Goal: Information Seeking & Learning: Learn about a topic

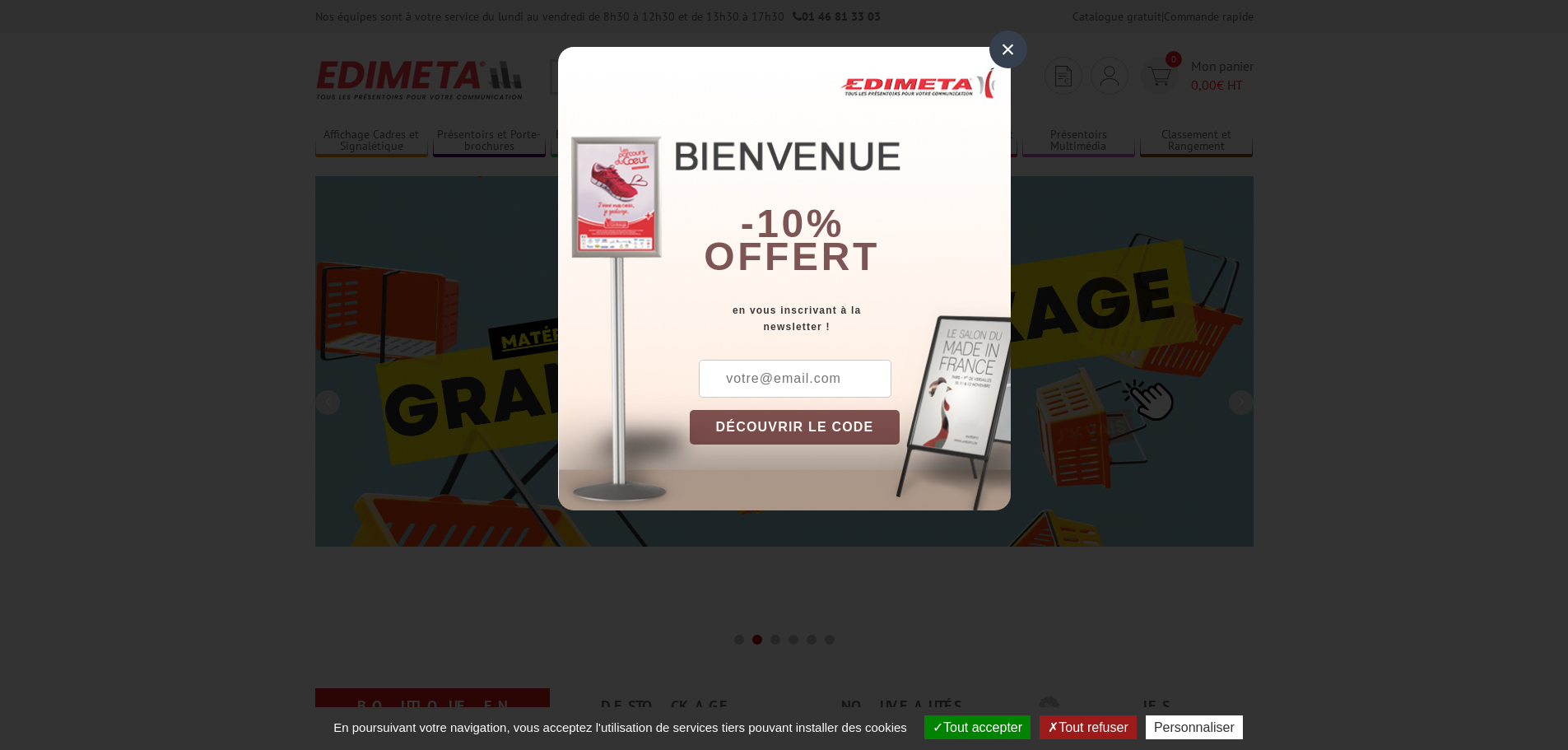
click at [1008, 54] on div "×" at bounding box center [1008, 50] width 38 height 38
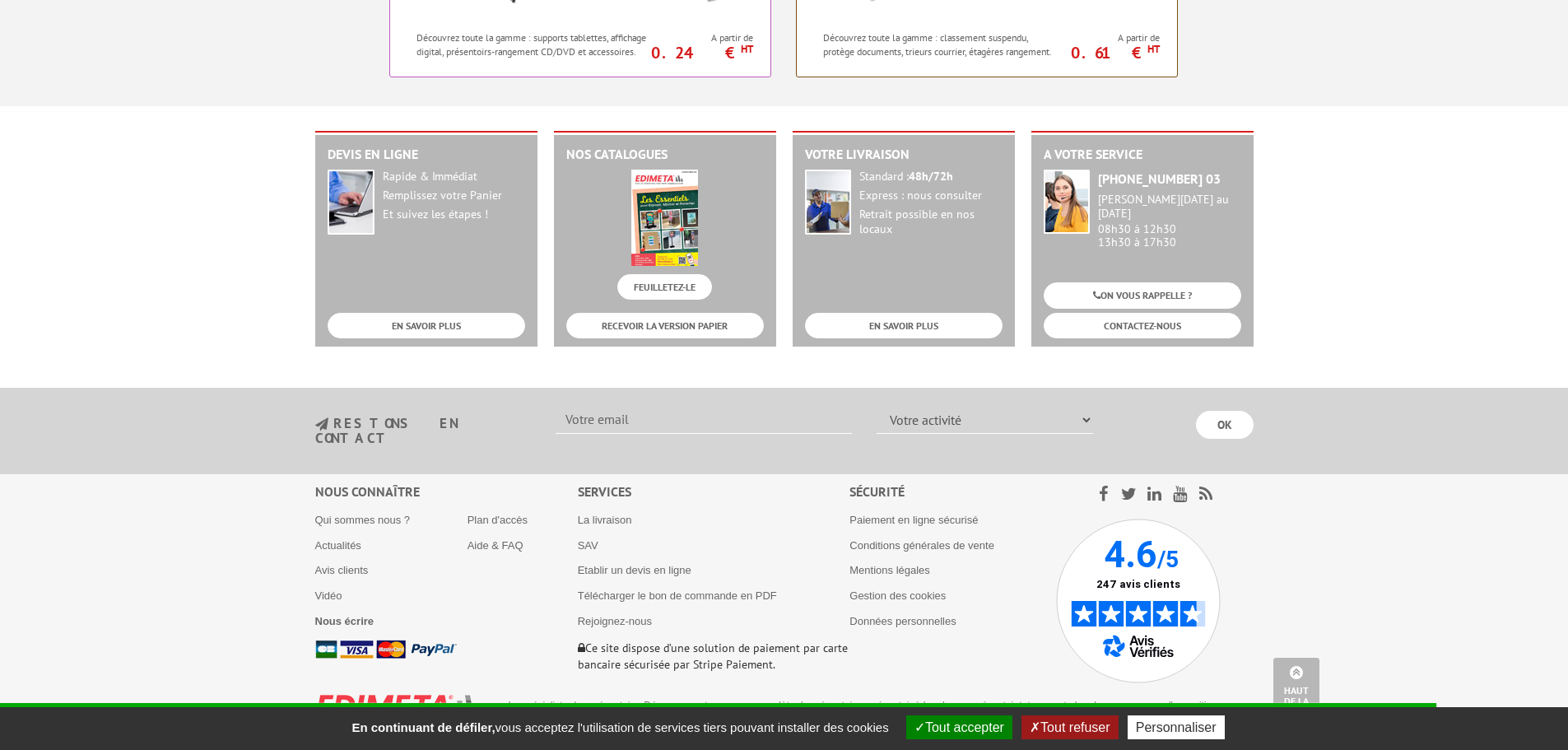
scroll to position [1675, 0]
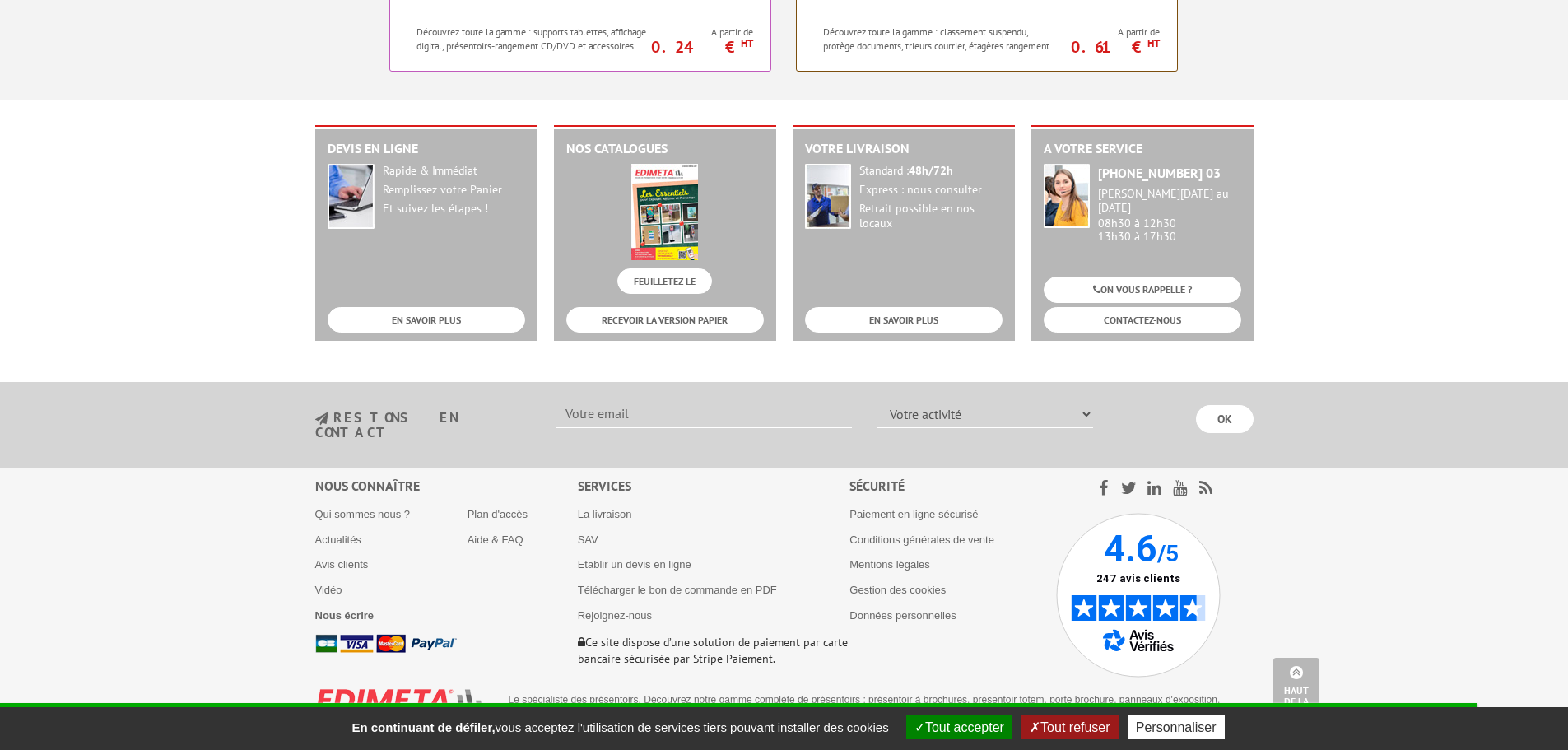
click at [361, 508] on link "Qui sommes nous ?" at bounding box center [363, 514] width 95 height 12
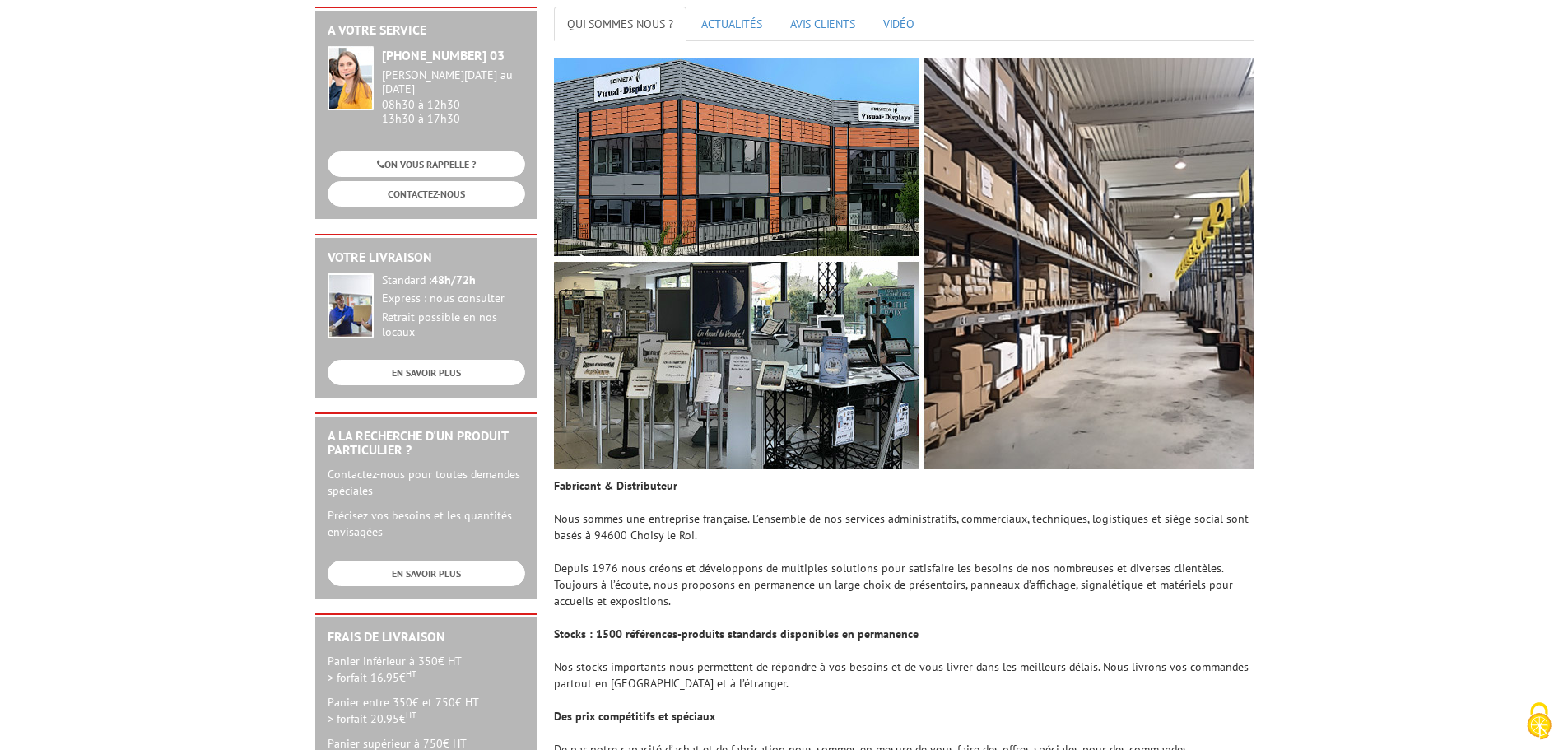
scroll to position [205, 0]
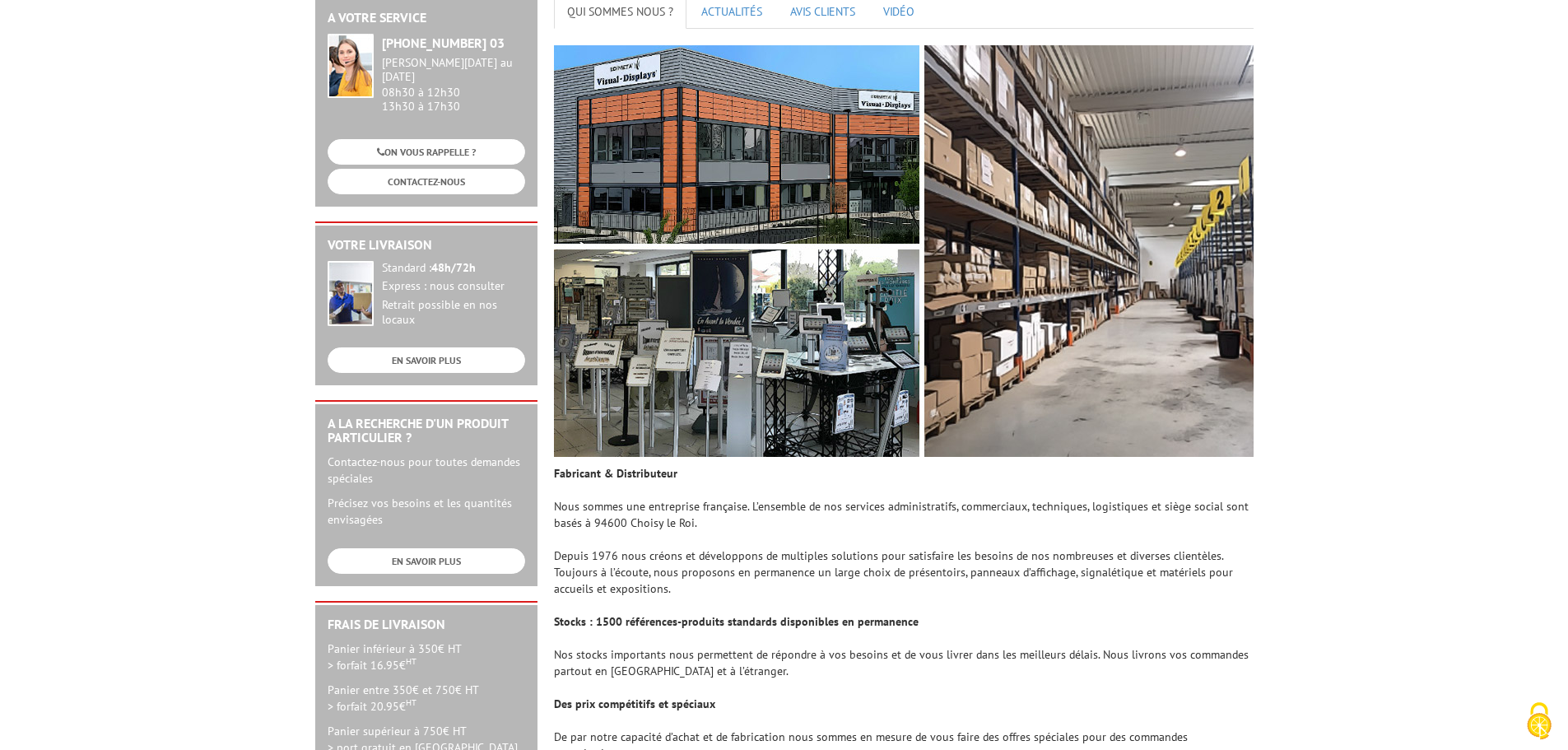
drag, startPoint x: 746, startPoint y: 506, endPoint x: 765, endPoint y: 522, distance: 24.8
click at [765, 522] on td "Fabricant & Distributeur Nous sommes une entreprise française. L’ensemble de no…" at bounding box center [903, 745] width 700 height 560
copy td "L’ensemble de nos services administratifs, commerciaux, techniques, logistiques…"
drag, startPoint x: 630, startPoint y: 573, endPoint x: 658, endPoint y: 586, distance: 30.9
click at [658, 586] on td "Fabricant & Distributeur Nous sommes une entreprise française. L’ensemble de no…" at bounding box center [903, 745] width 700 height 560
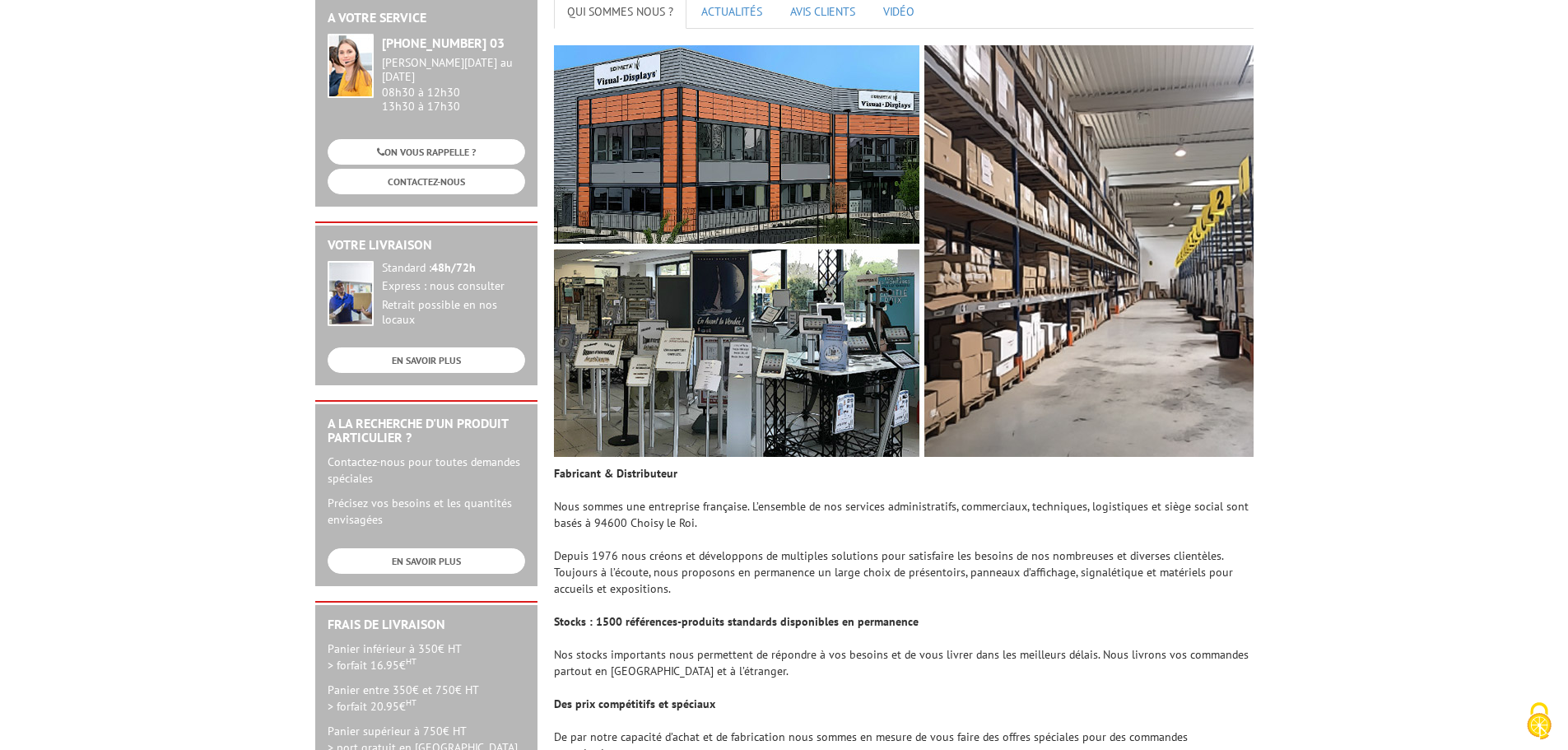
copy td "proposons en permanence un large choix de présentoirs, panneaux d’affichage, si…"
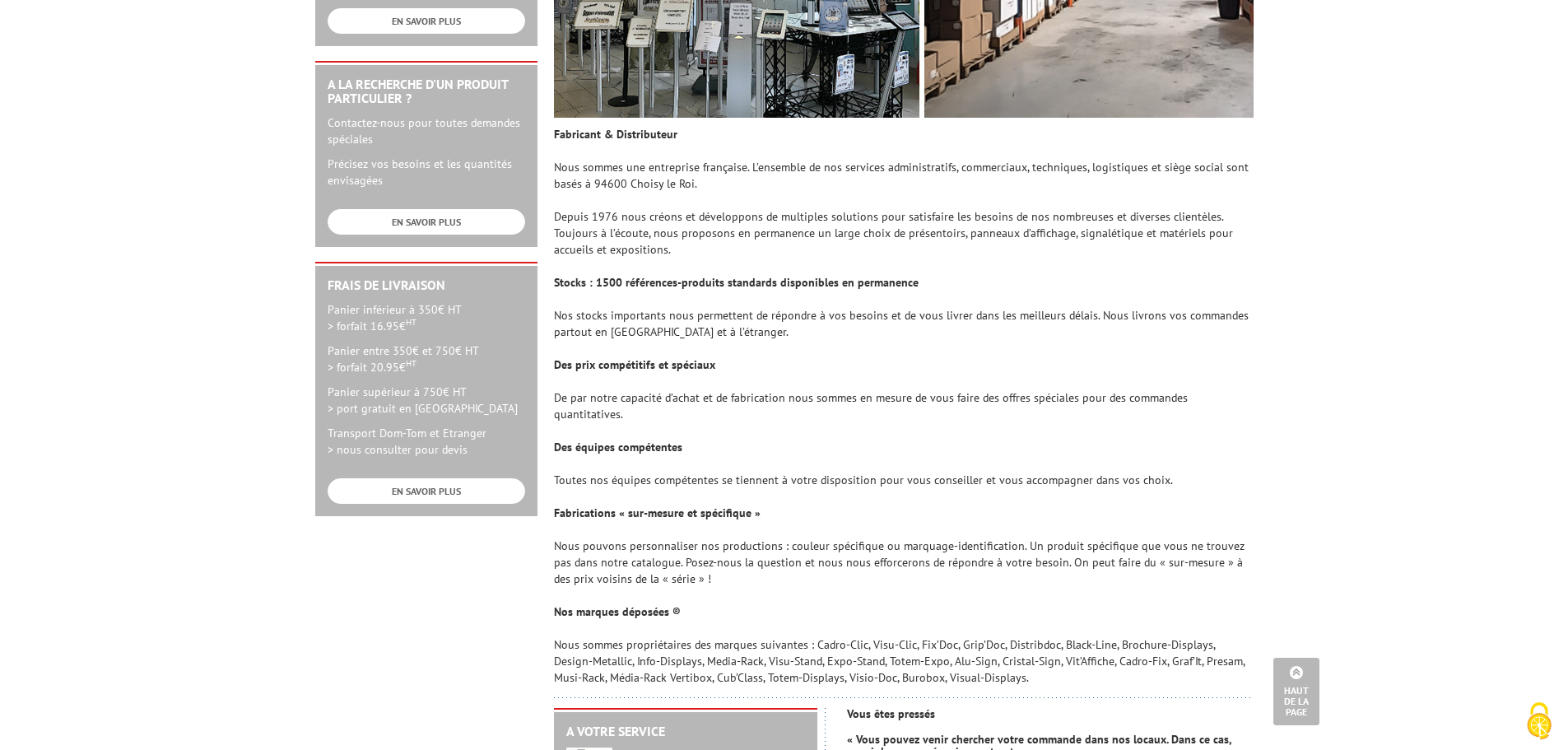
scroll to position [549, 0]
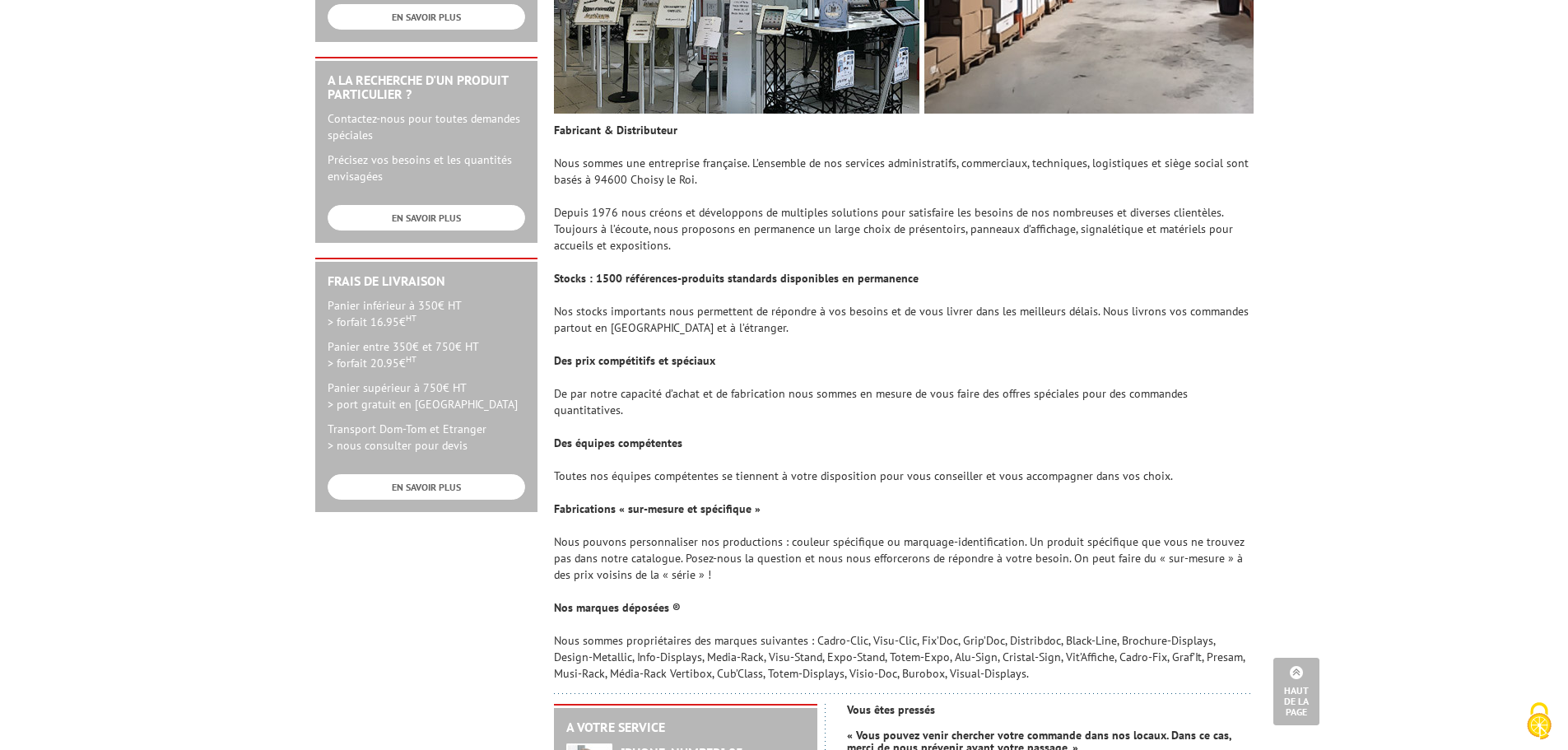
click at [629, 622] on td "Fabricant & Distributeur Nous sommes une entreprise française. L’ensemble de no…" at bounding box center [903, 402] width 700 height 560
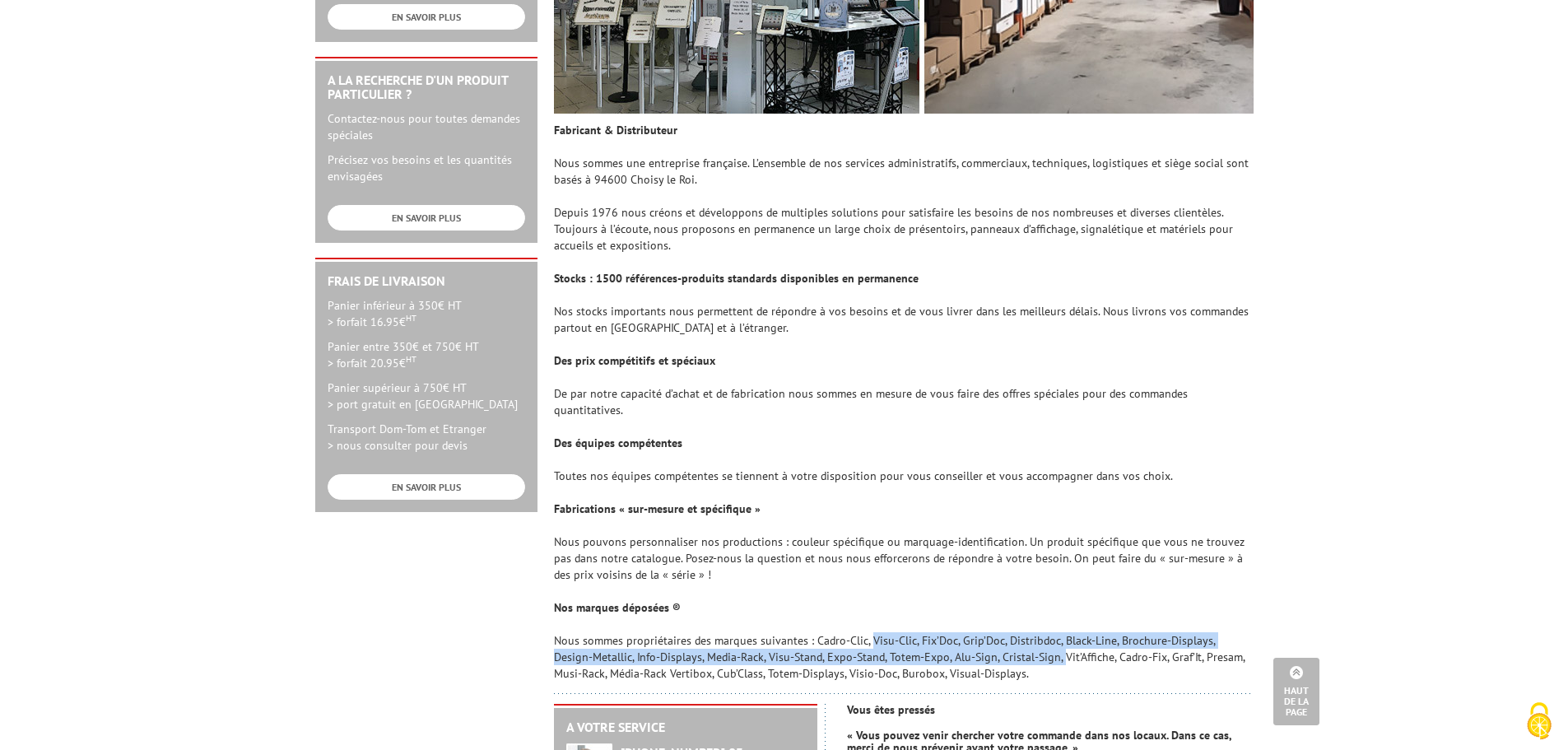
drag, startPoint x: 814, startPoint y: 622, endPoint x: 786, endPoint y: 641, distance: 33.8
click at [786, 641] on td "Fabricant & Distributeur Nous sommes une entreprise française. L’ensemble de no…" at bounding box center [903, 402] width 700 height 560
copy td "Cadro-Clic, Visu-Clic, Fix’Doc, Grip’Doc, Distribdoc, Black-Line, Brochure-Disp…"
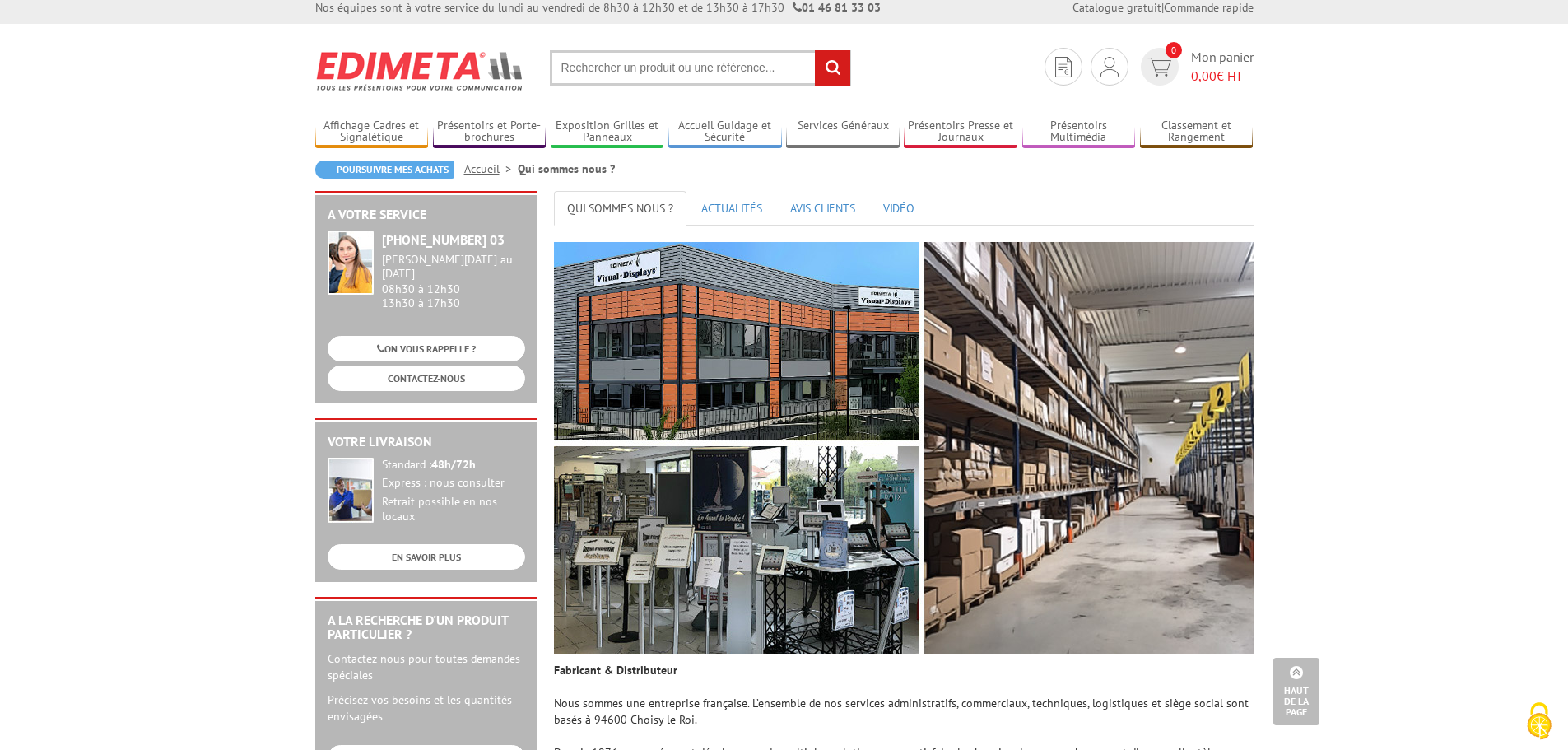
scroll to position [0, 0]
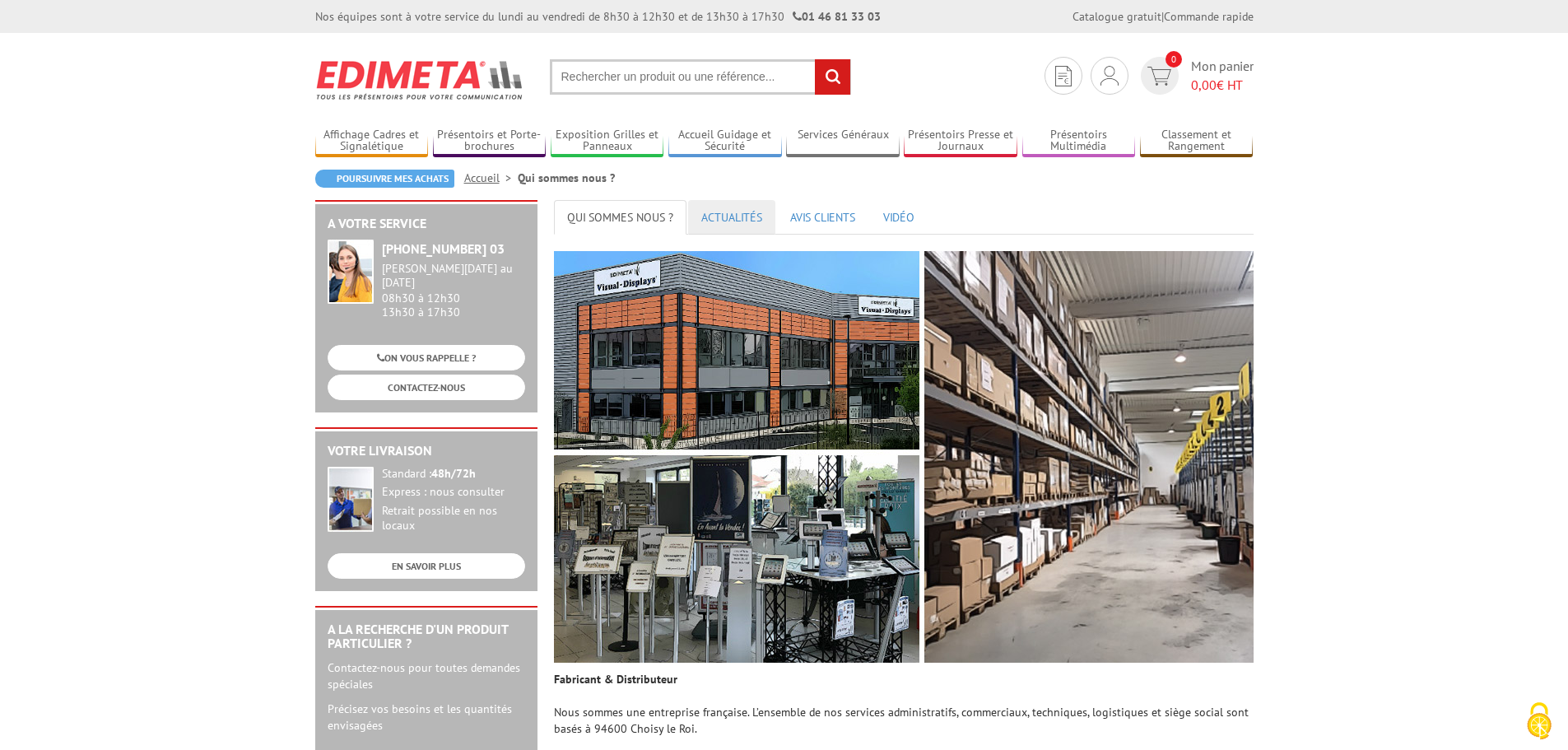
click at [751, 210] on link "ACTUALITÉS" at bounding box center [731, 217] width 87 height 35
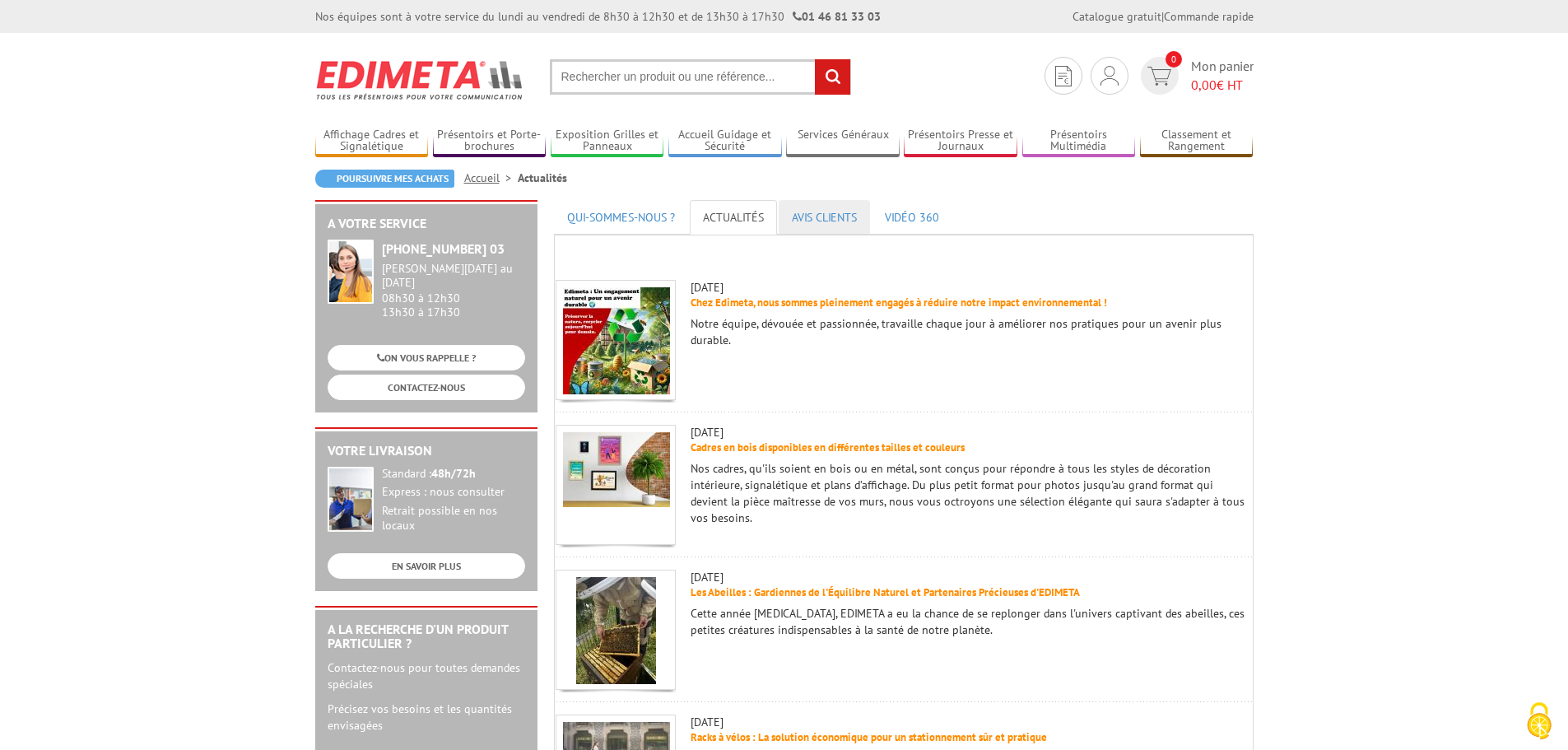
click at [834, 224] on link "AVIS CLIENTS" at bounding box center [825, 217] width 91 height 35
